Goal: Find specific page/section: Find specific page/section

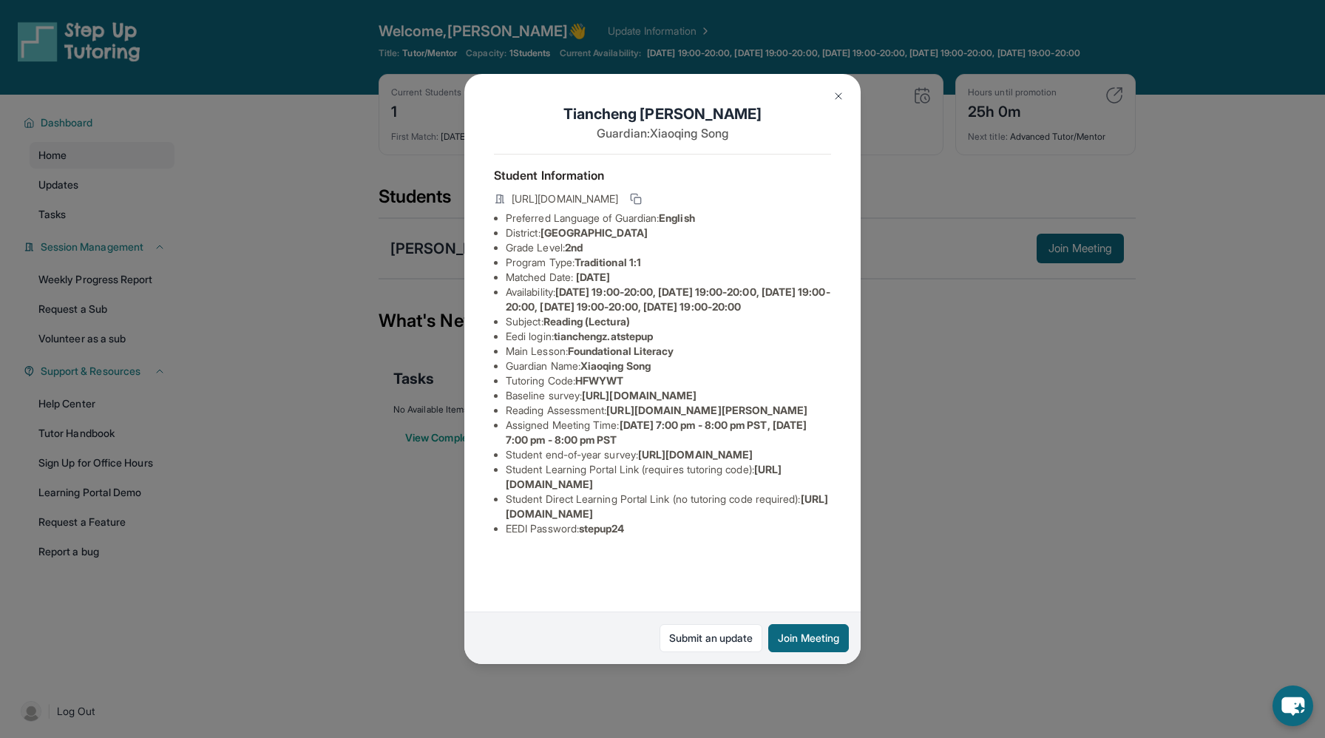
scroll to position [87, 21]
click at [835, 98] on img at bounding box center [838, 96] width 12 height 12
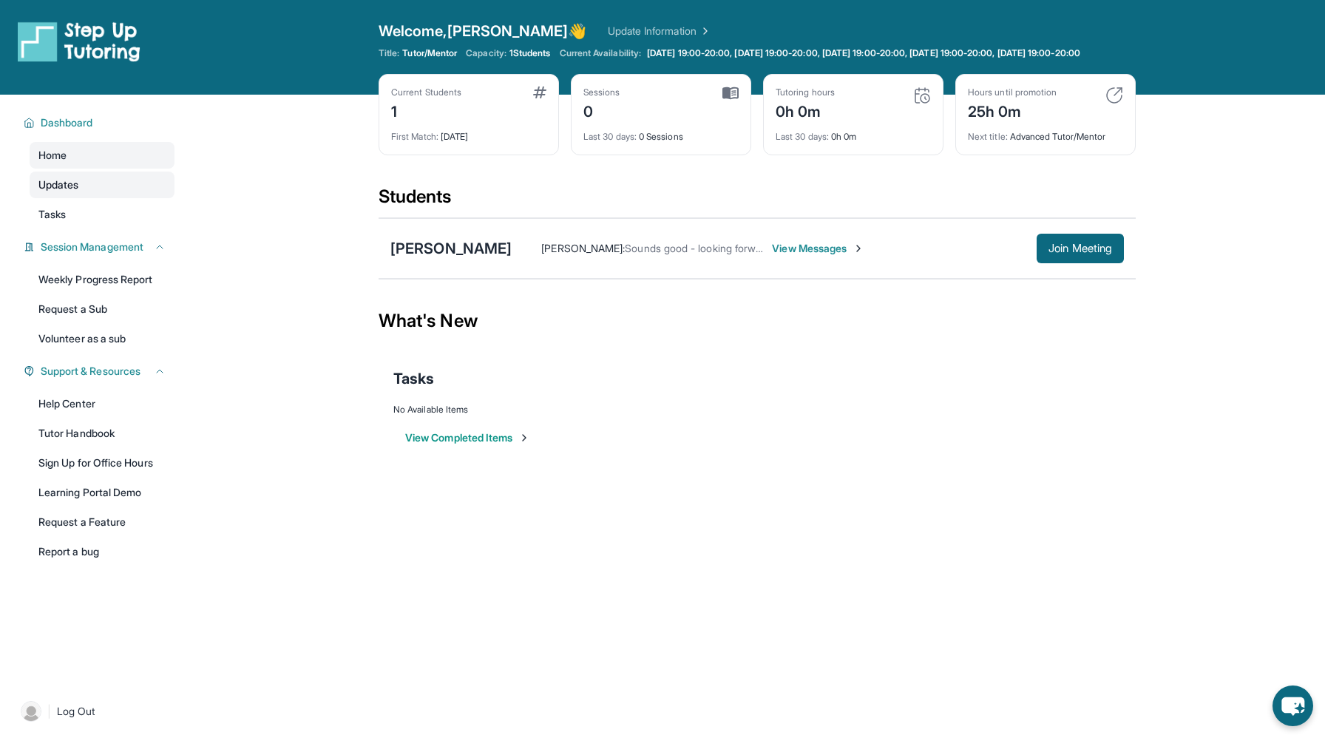
click at [95, 194] on link "Updates" at bounding box center [102, 184] width 145 height 27
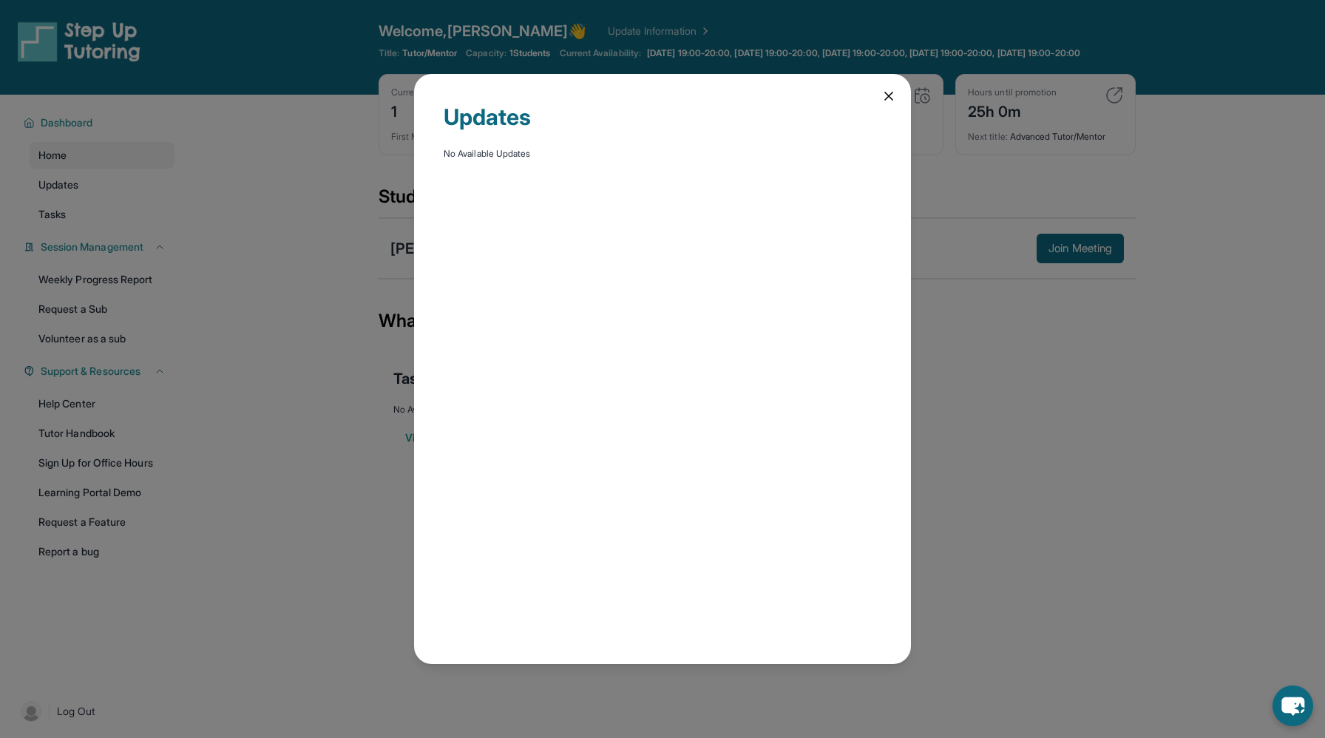
click at [880, 91] on div "Updates No Available Updates" at bounding box center [662, 369] width 497 height 590
click at [883, 92] on icon at bounding box center [888, 96] width 15 height 15
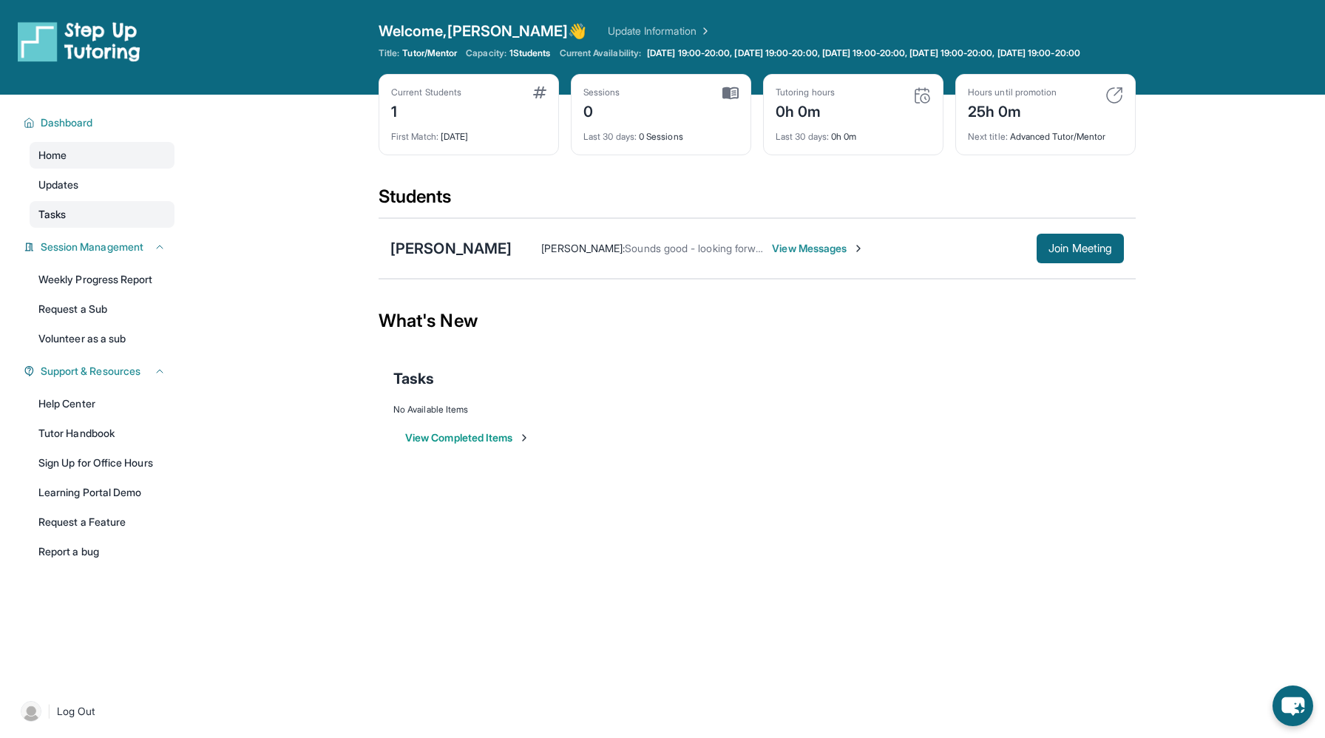
click at [94, 225] on link "Tasks" at bounding box center [102, 214] width 145 height 27
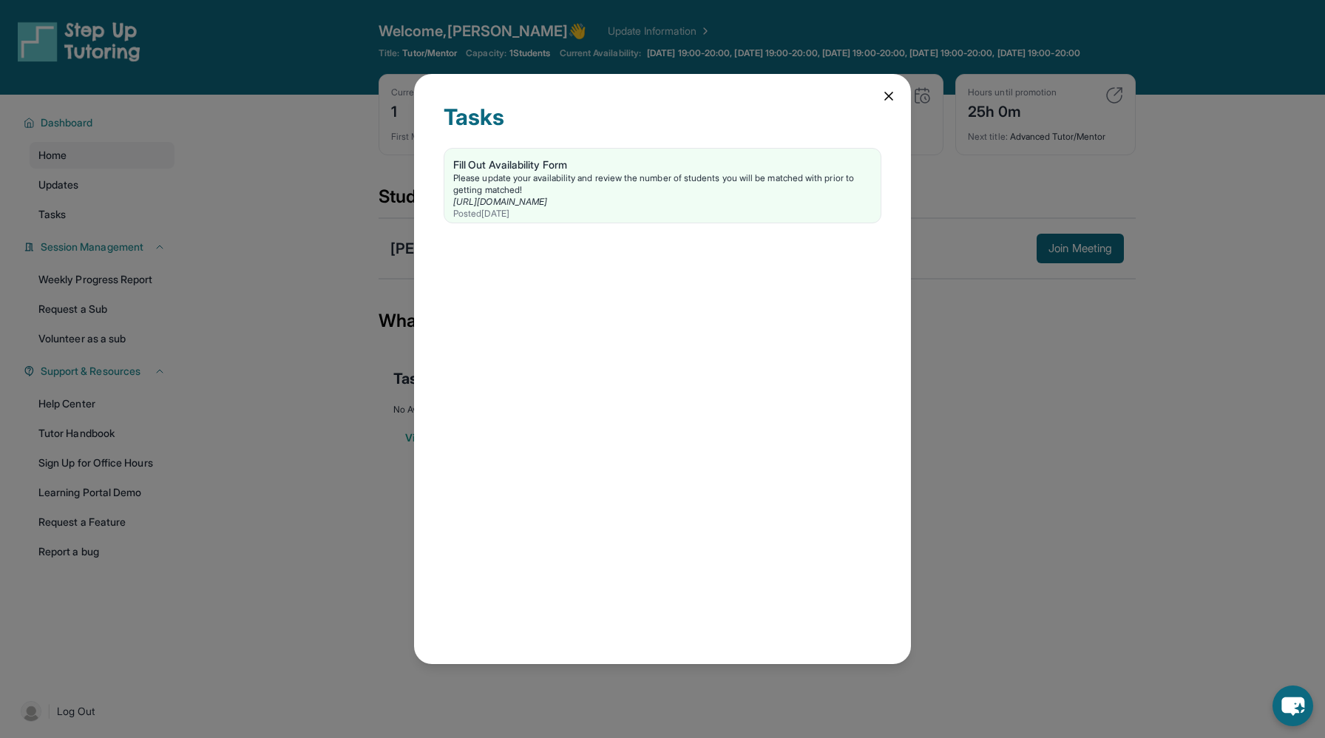
click at [888, 103] on div "Tasks Fill Out Availability Form Please update your availability and review the…" at bounding box center [662, 369] width 497 height 590
click at [892, 98] on icon at bounding box center [888, 96] width 15 height 15
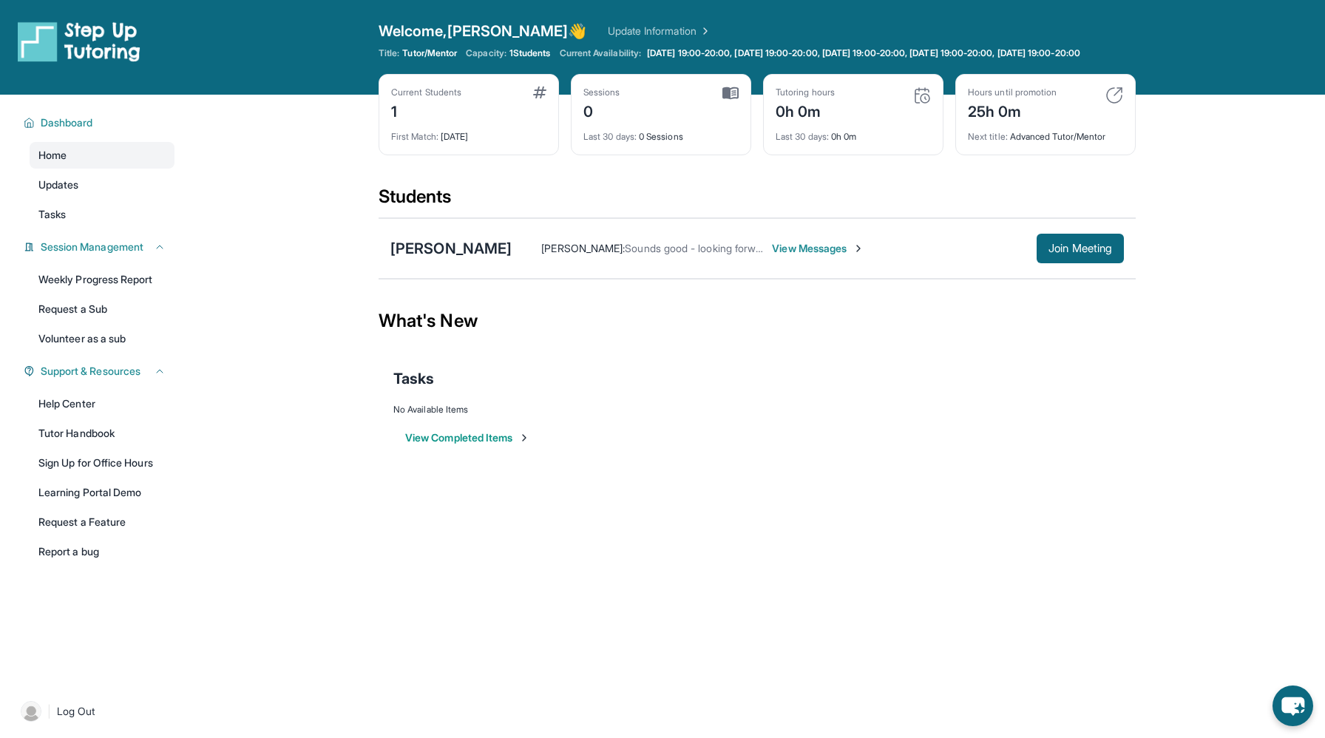
click at [647, 389] on div "Tasks" at bounding box center [756, 378] width 727 height 21
click at [456, 253] on div "[PERSON_NAME]" at bounding box center [450, 248] width 121 height 21
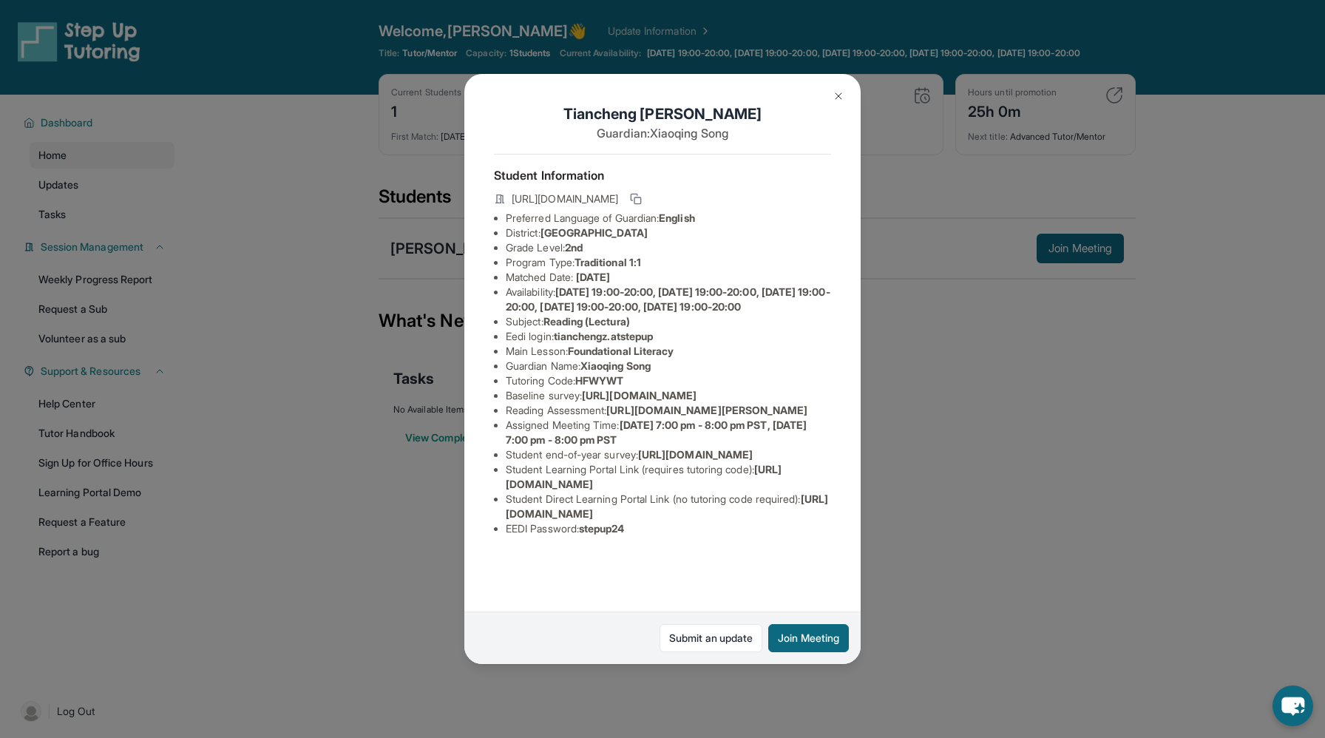
scroll to position [87, 28]
drag, startPoint x: 803, startPoint y: 406, endPoint x: 588, endPoint y: 393, distance: 214.7
click at [588, 393] on div "[PERSON_NAME] Guardian: [PERSON_NAME] Student Information [URL][DOMAIN_NAME] Pr…" at bounding box center [662, 369] width 396 height 590
copy span "[URL][DOMAIN_NAME][PERSON_NAME]"
click at [841, 97] on img at bounding box center [838, 96] width 12 height 12
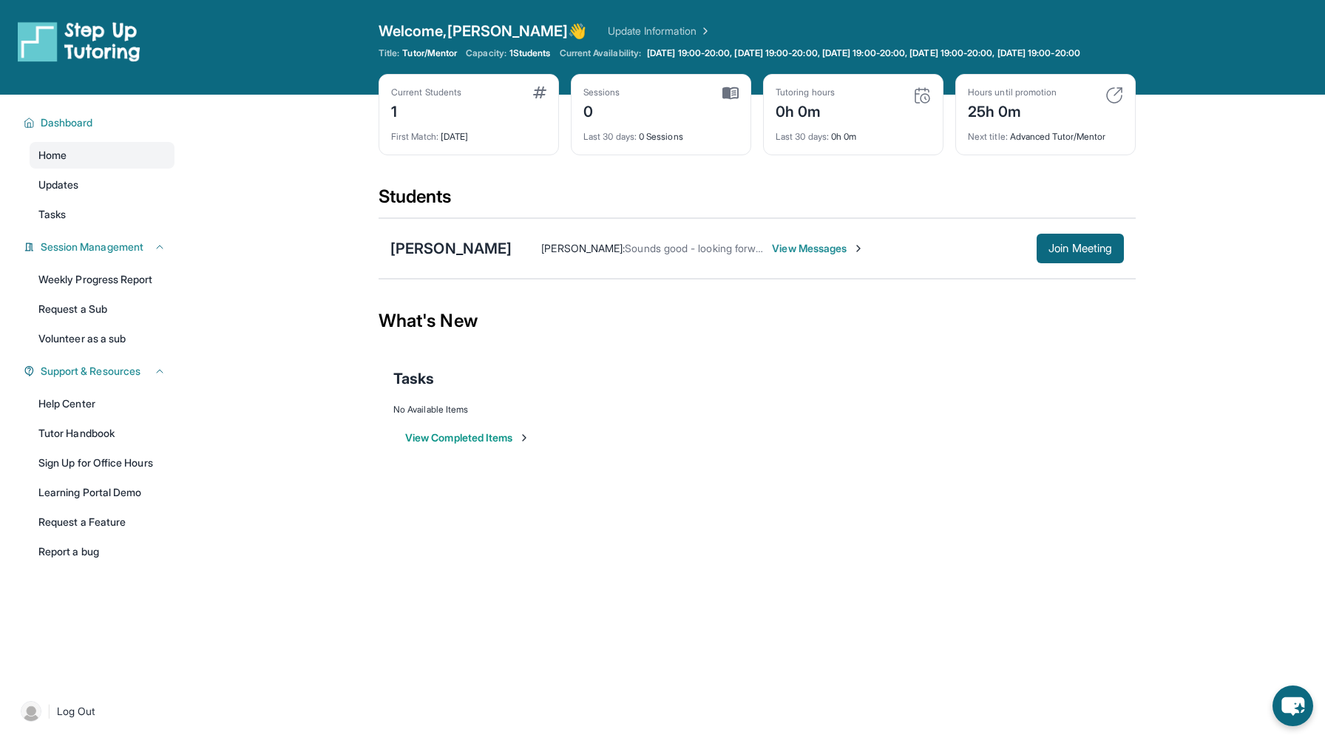
click at [768, 353] on div "What's New" at bounding box center [756, 320] width 757 height 65
